Goal: Information Seeking & Learning: Learn about a topic

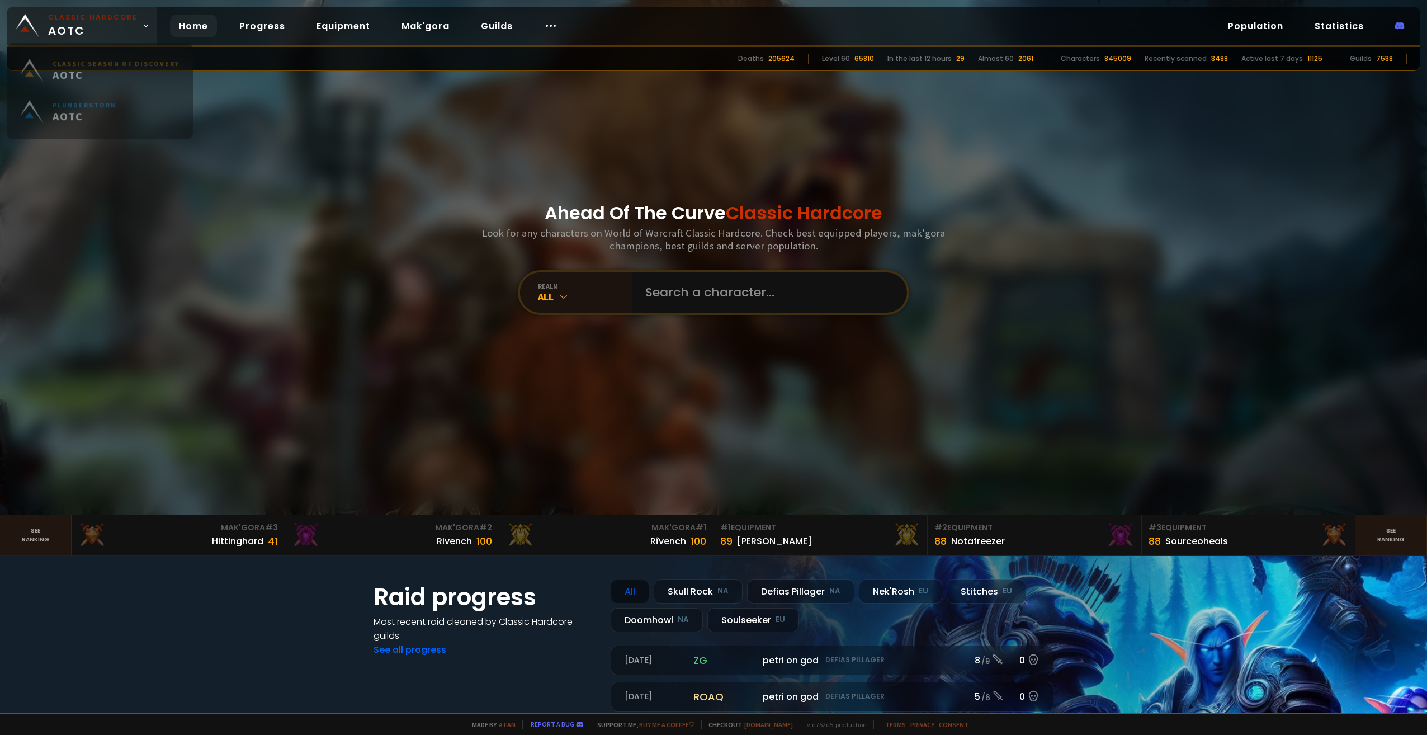
click at [121, 22] on small "Classic Hardcore" at bounding box center [92, 17] width 89 height 10
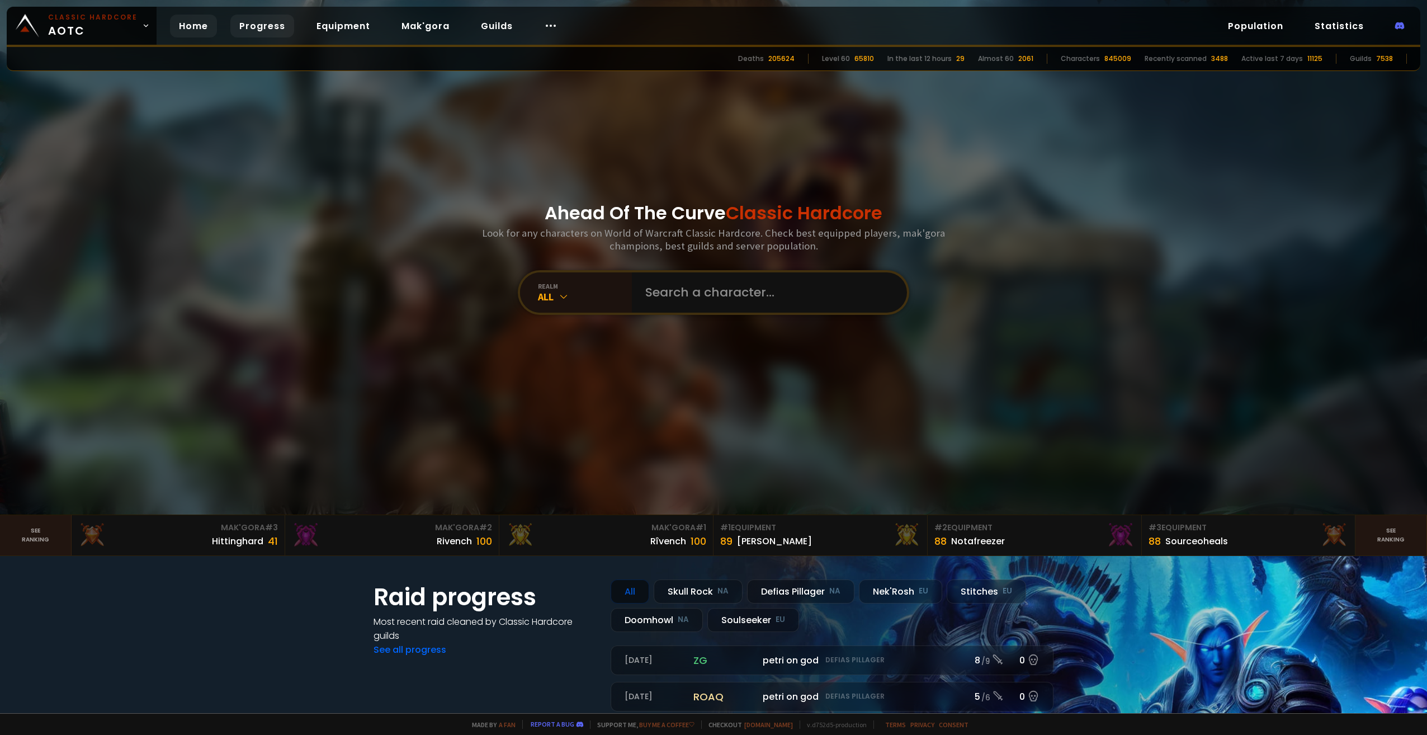
click at [230, 30] on link "Progress" at bounding box center [262, 26] width 64 height 23
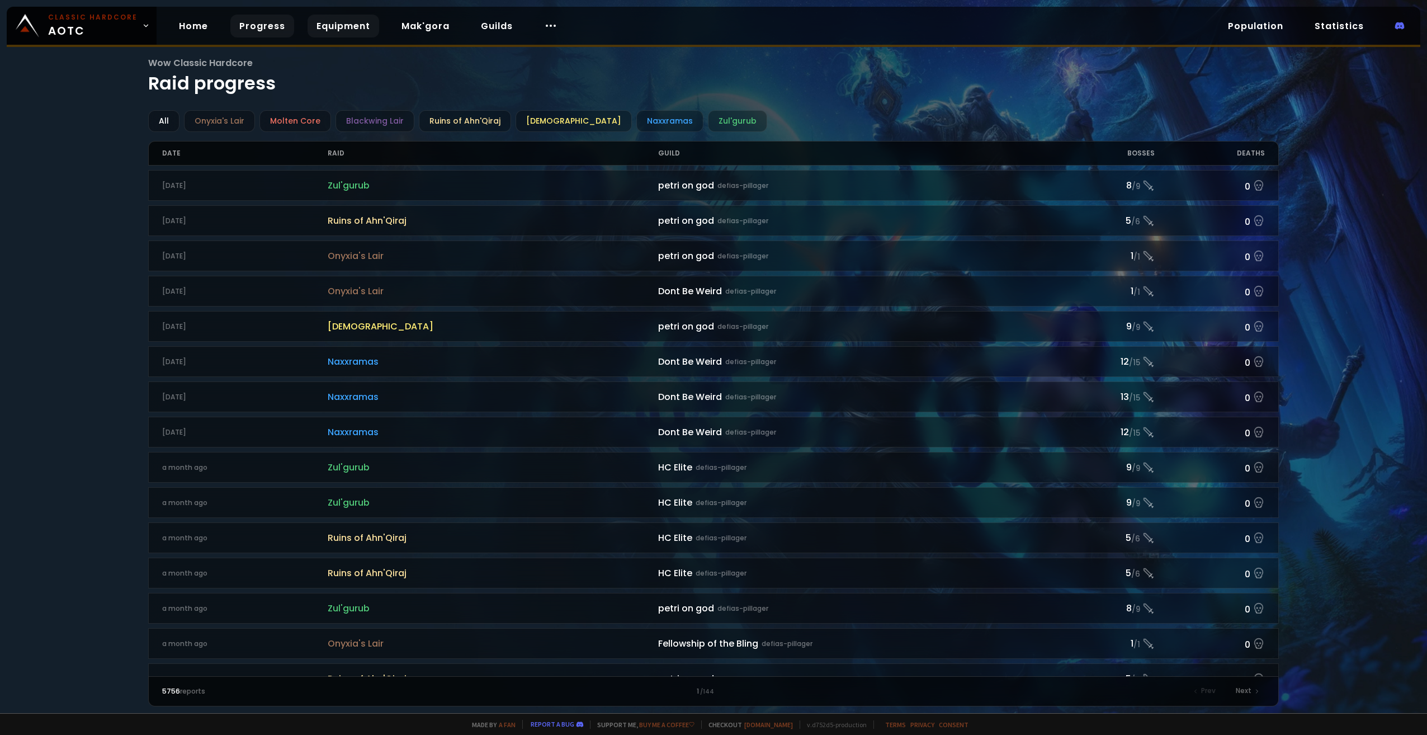
click at [337, 28] on link "Equipment" at bounding box center [344, 26] width 72 height 23
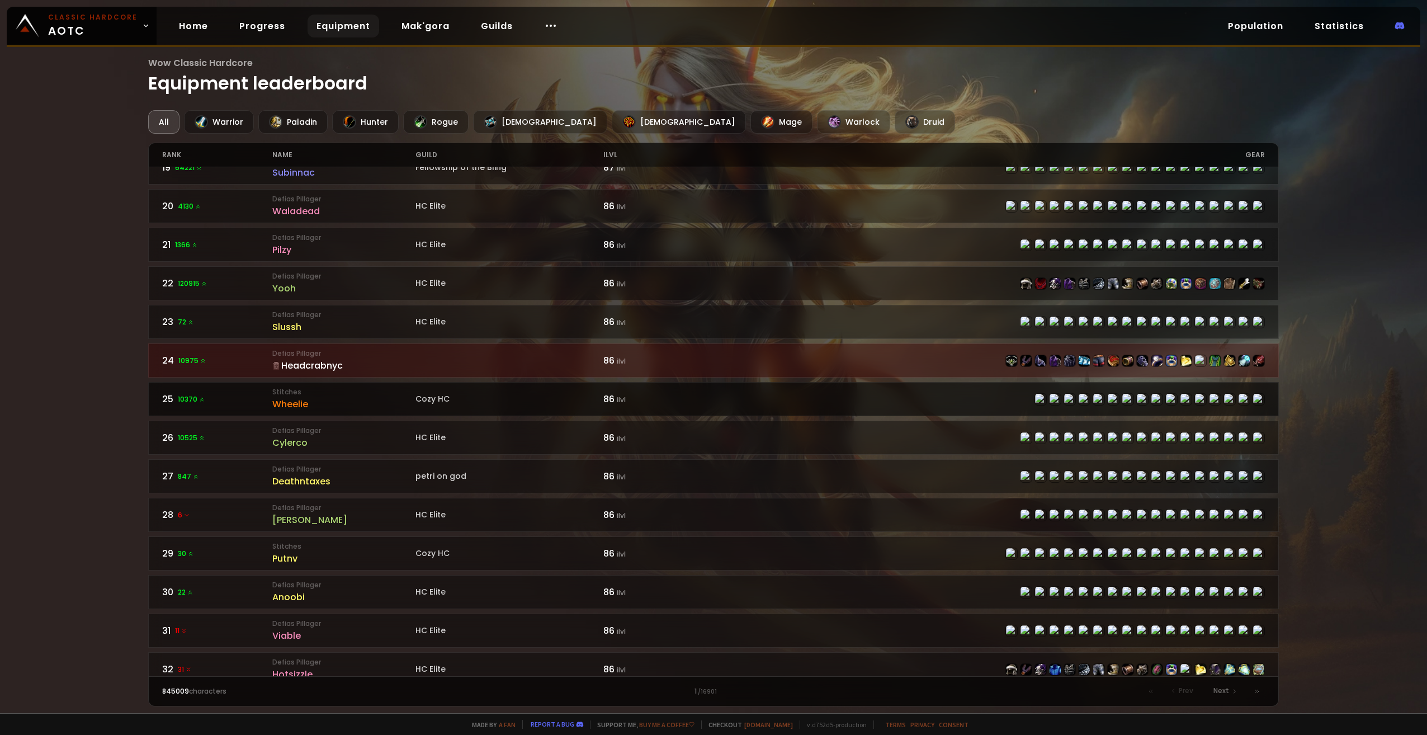
scroll to position [727, 0]
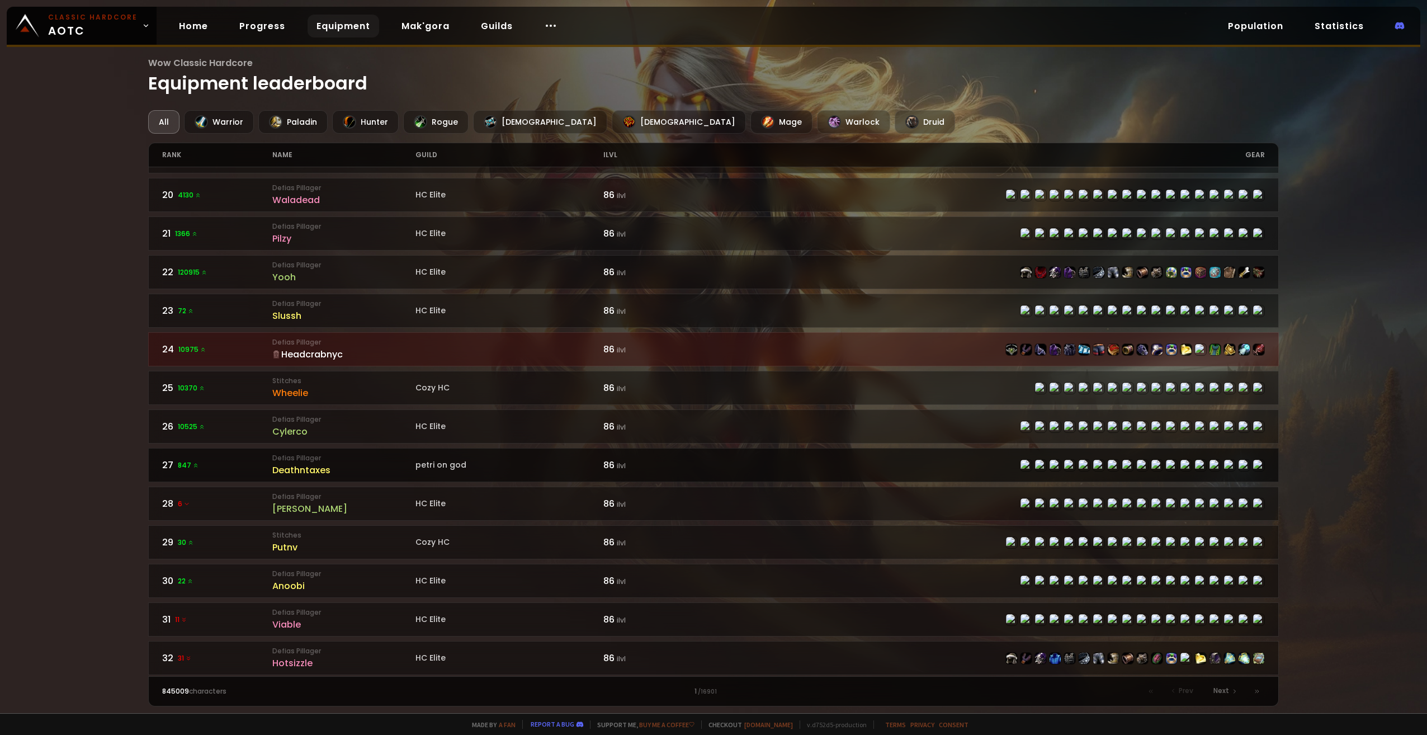
click at [366, 463] on div "Deathntaxes" at bounding box center [343, 470] width 143 height 14
